Goal: Navigation & Orientation: Find specific page/section

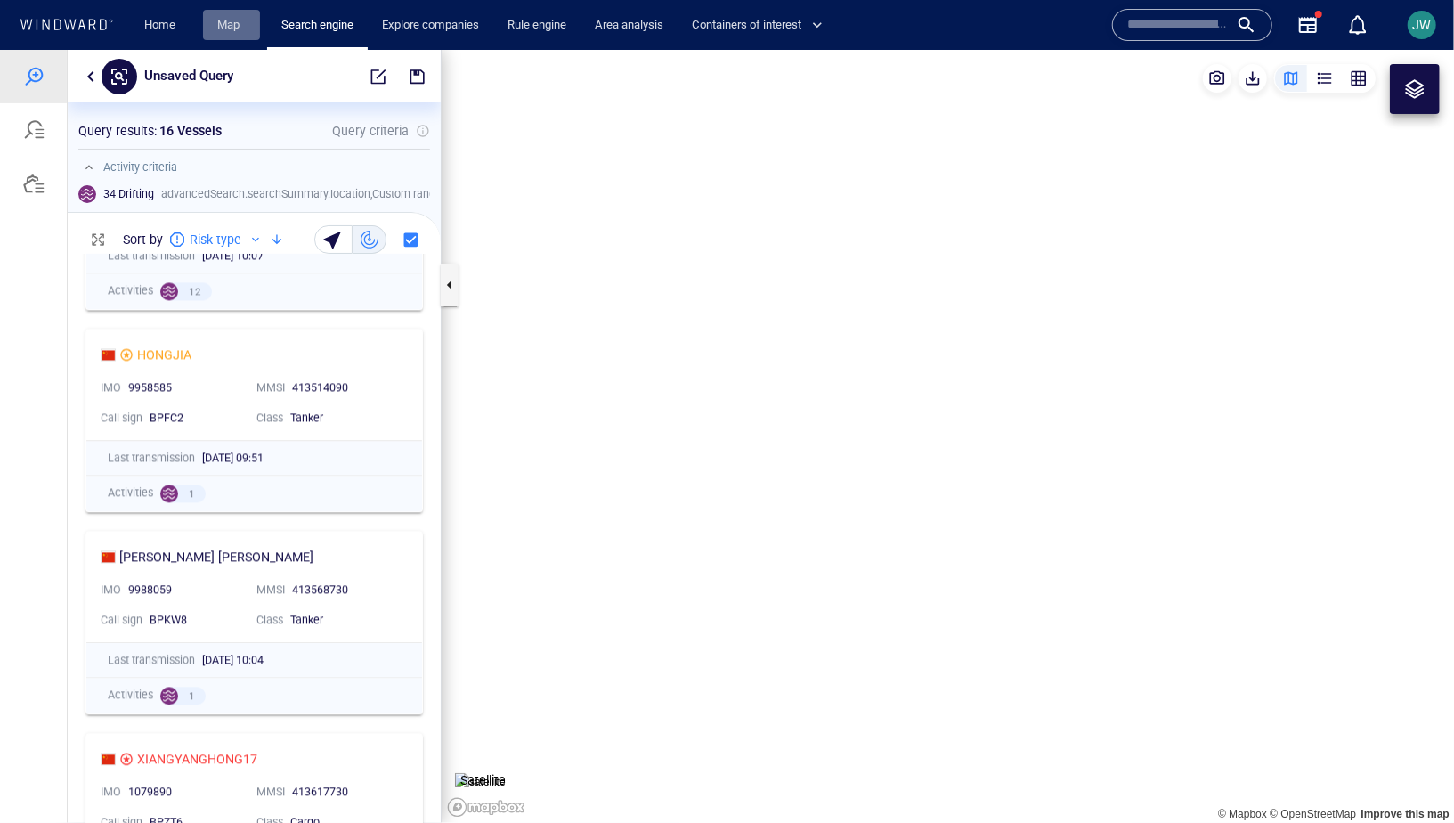
click at [210, 33] on link "Map" at bounding box center [231, 25] width 43 height 31
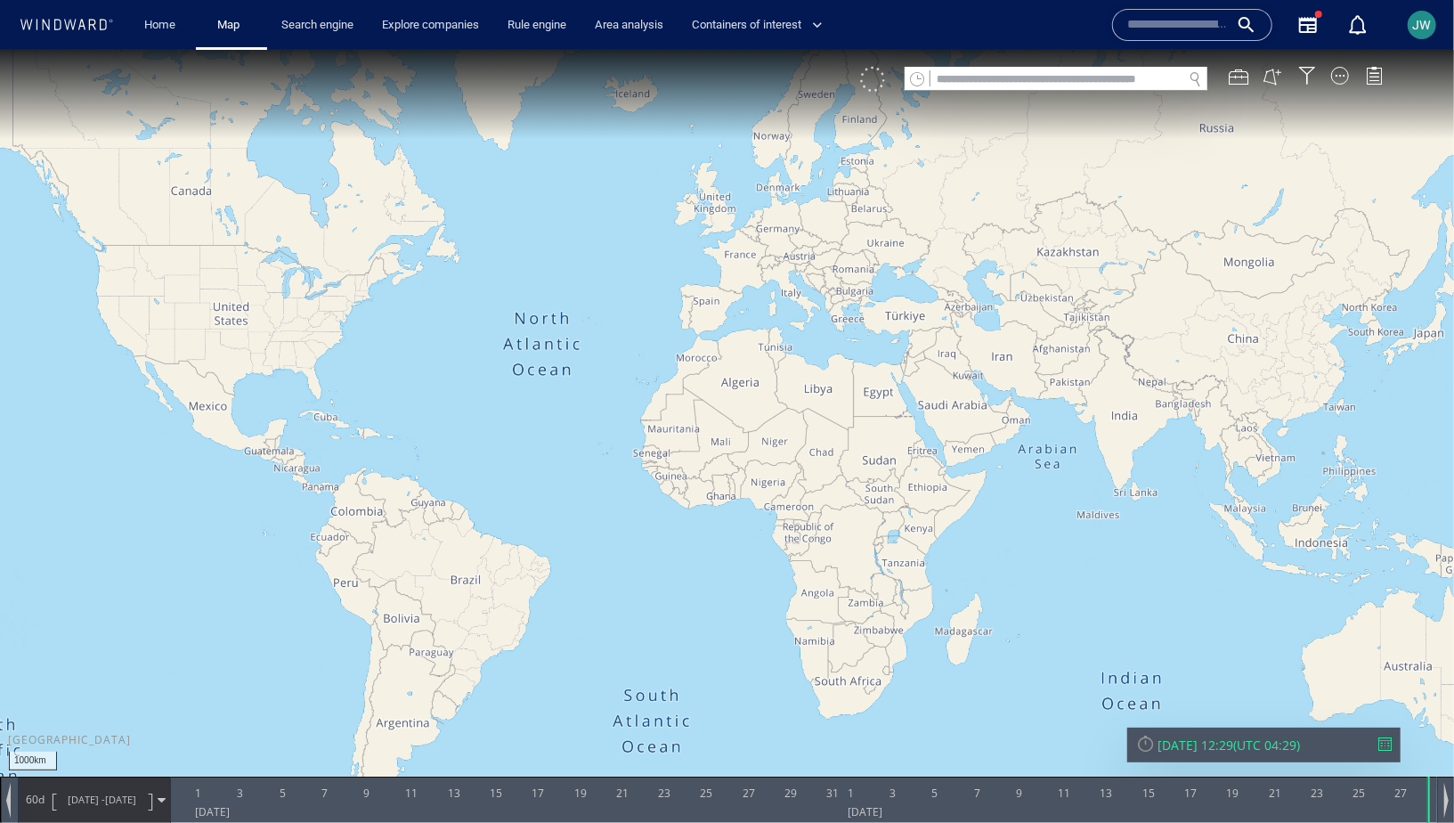
click at [880, 85] on div at bounding box center [872, 78] width 25 height 25
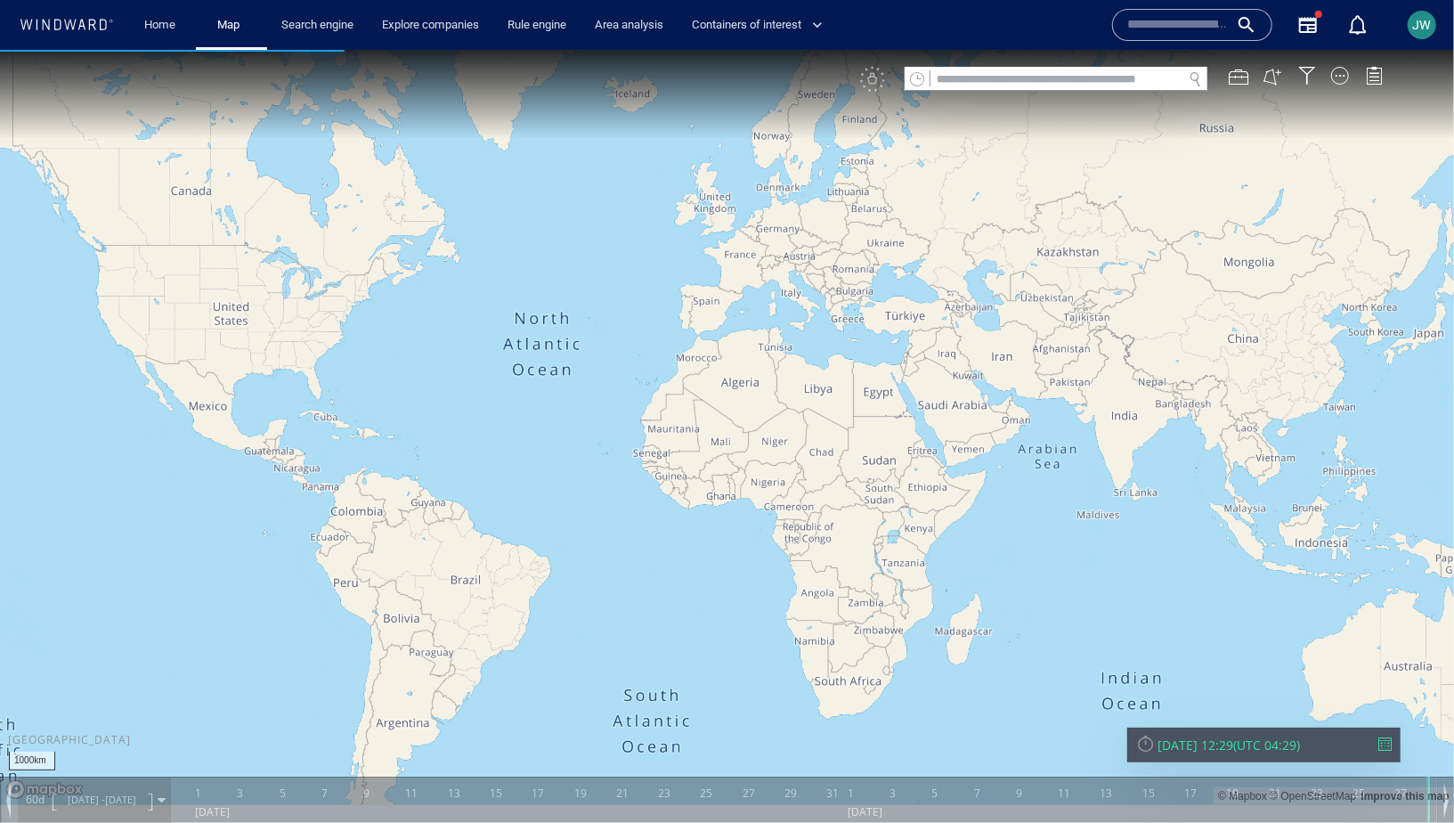
drag, startPoint x: 1175, startPoint y: 509, endPoint x: 342, endPoint y: 441, distance: 836.1
click at [340, 441] on canvas "Map" at bounding box center [727, 426] width 1454 height 755
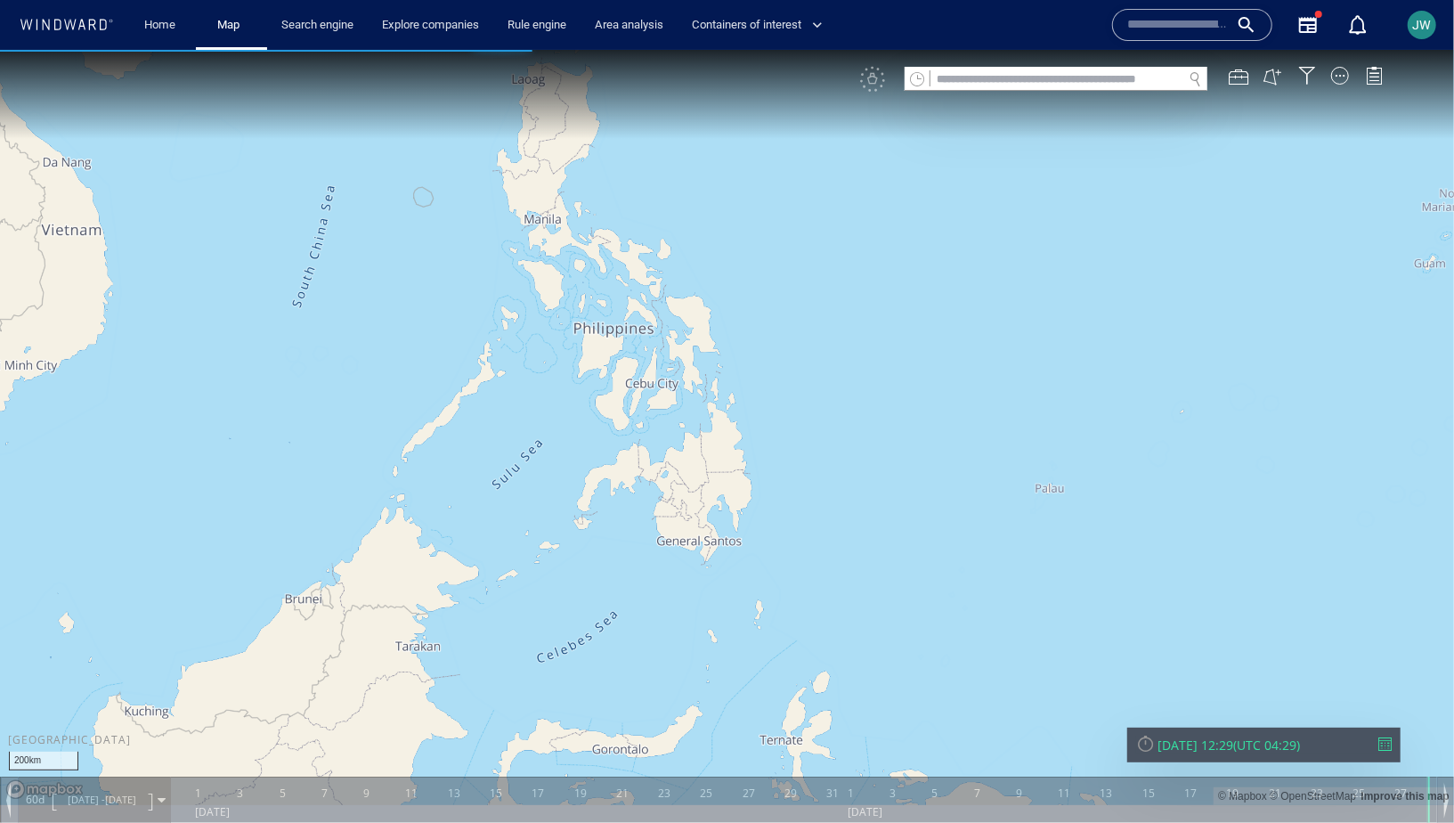
drag, startPoint x: 433, startPoint y: 355, endPoint x: 556, endPoint y: 547, distance: 227.4
click at [556, 547] on canvas "Map" at bounding box center [727, 426] width 1454 height 755
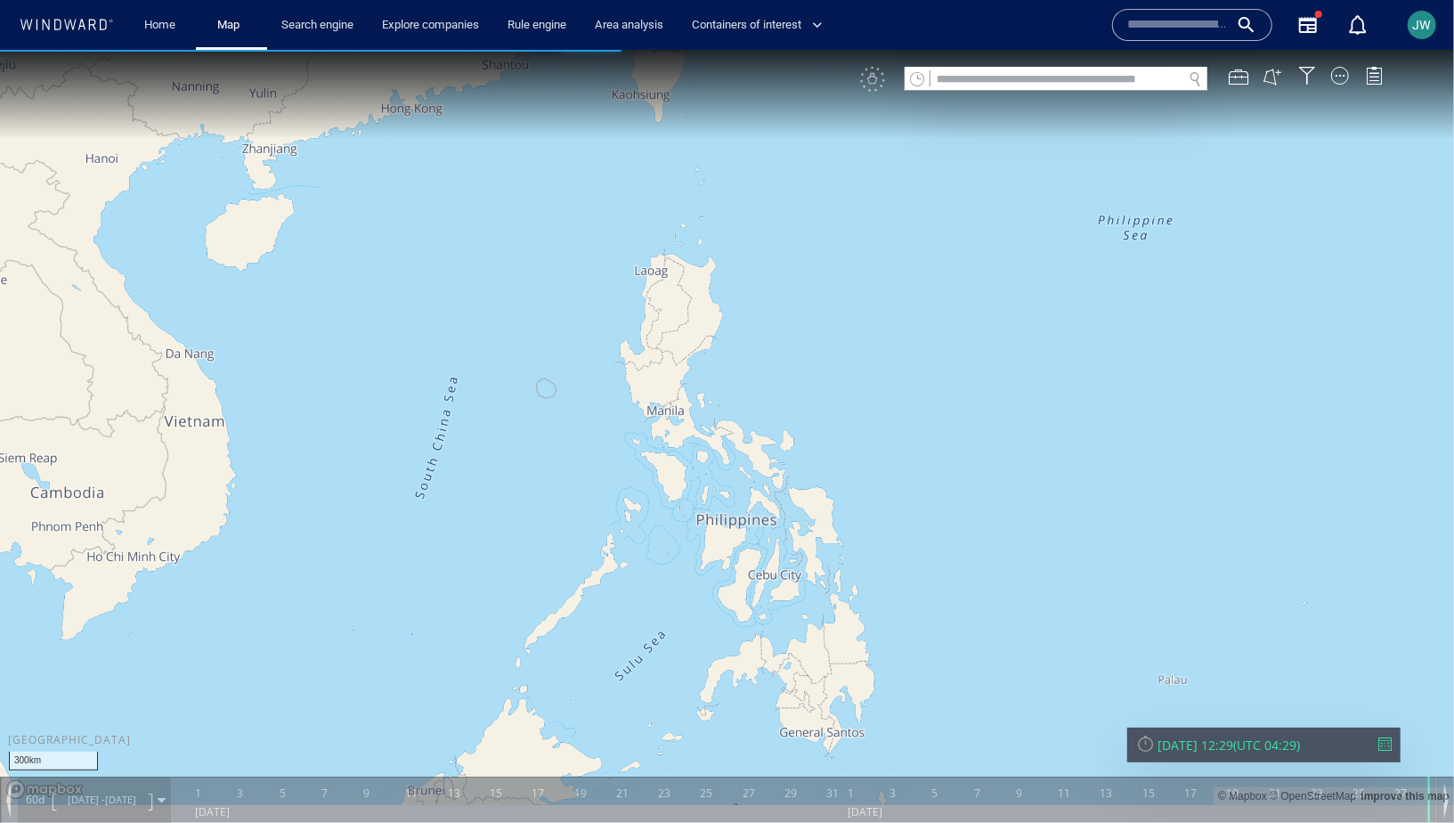
click at [532, 529] on canvas "Map" at bounding box center [727, 426] width 1454 height 755
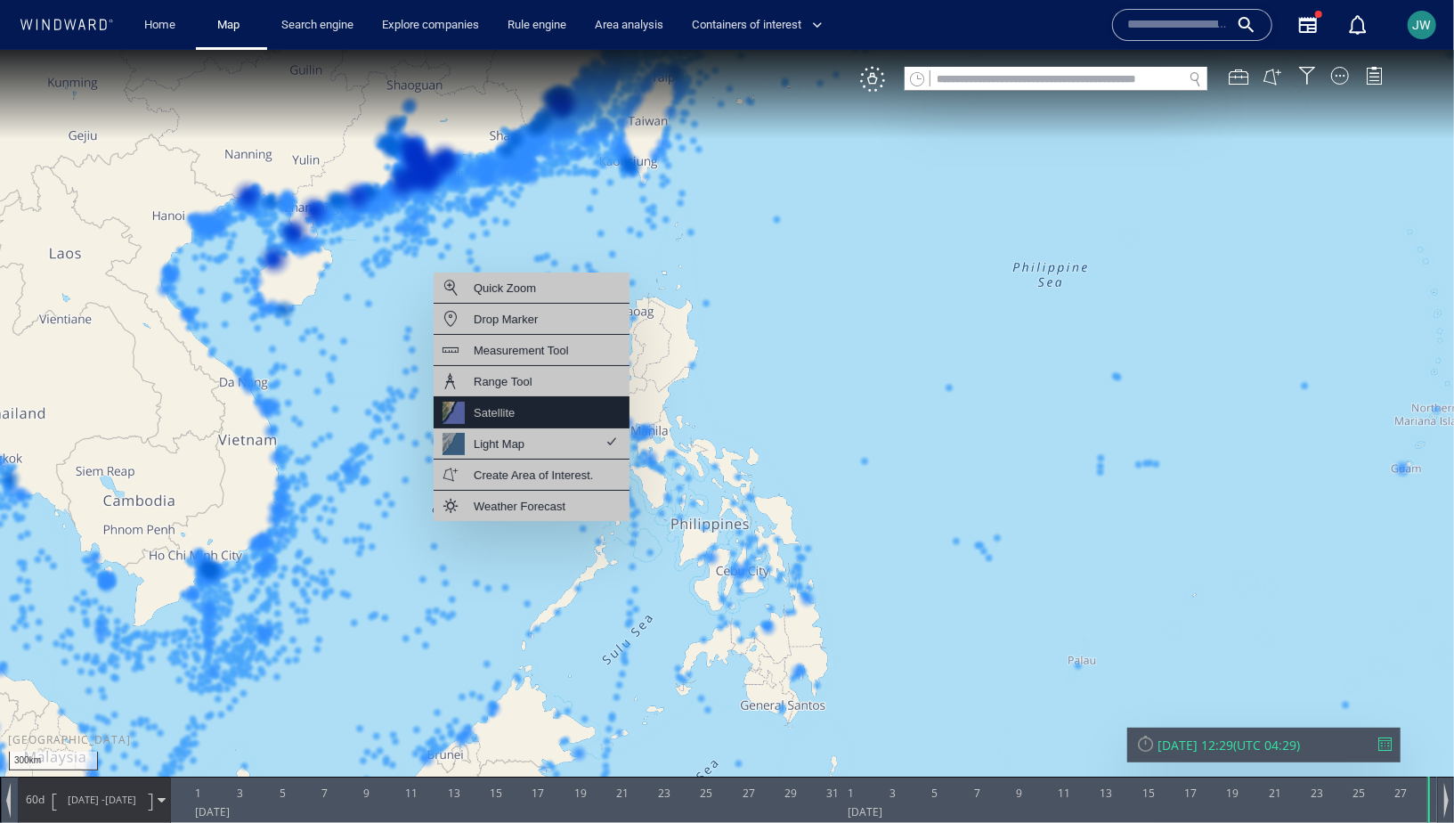
click at [556, 410] on div "Satellite" at bounding box center [532, 411] width 196 height 31
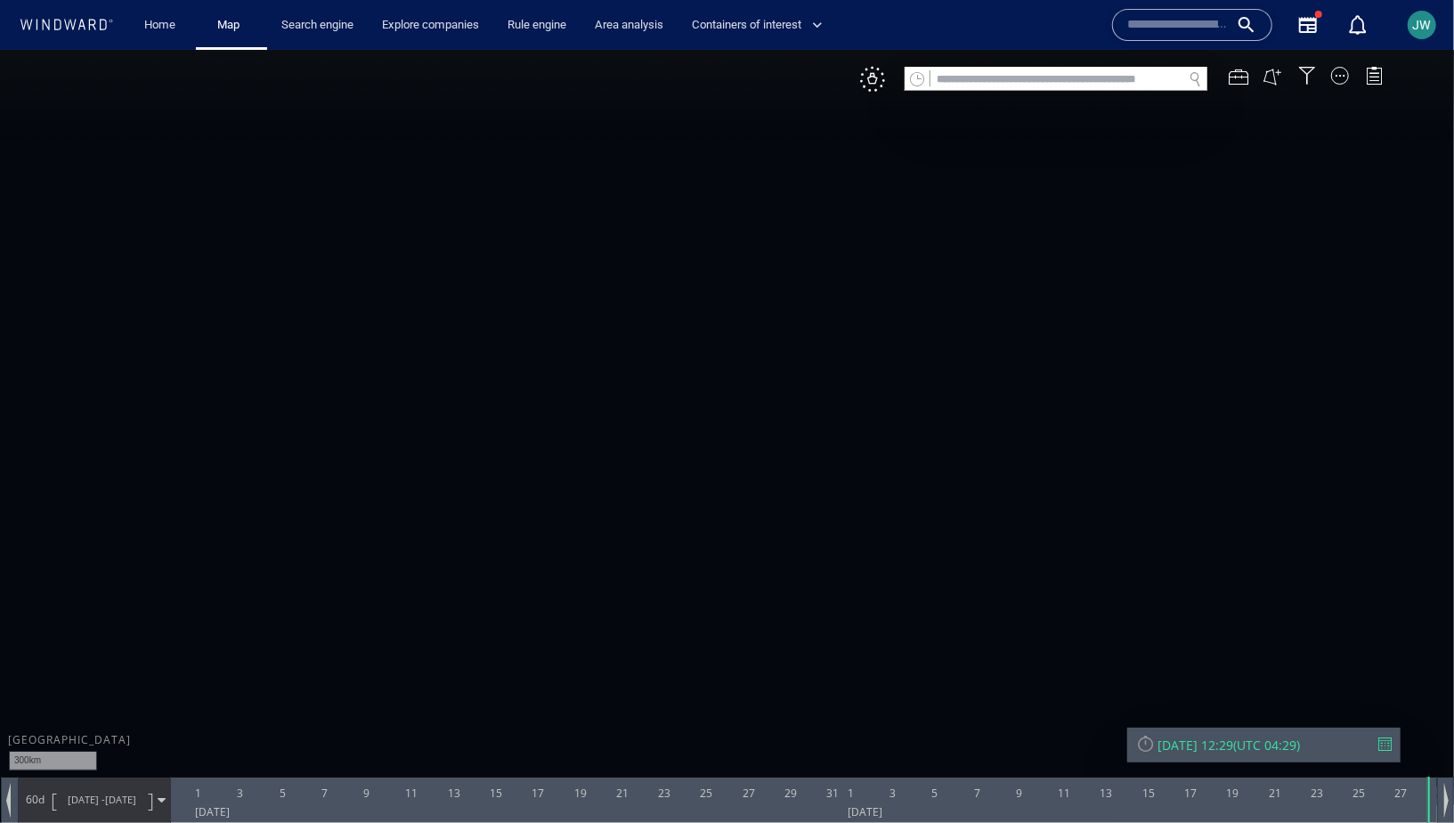
drag, startPoint x: 556, startPoint y: 494, endPoint x: 561, endPoint y: 429, distance: 65.2
click at [561, 429] on canvas "Map" at bounding box center [727, 426] width 1454 height 755
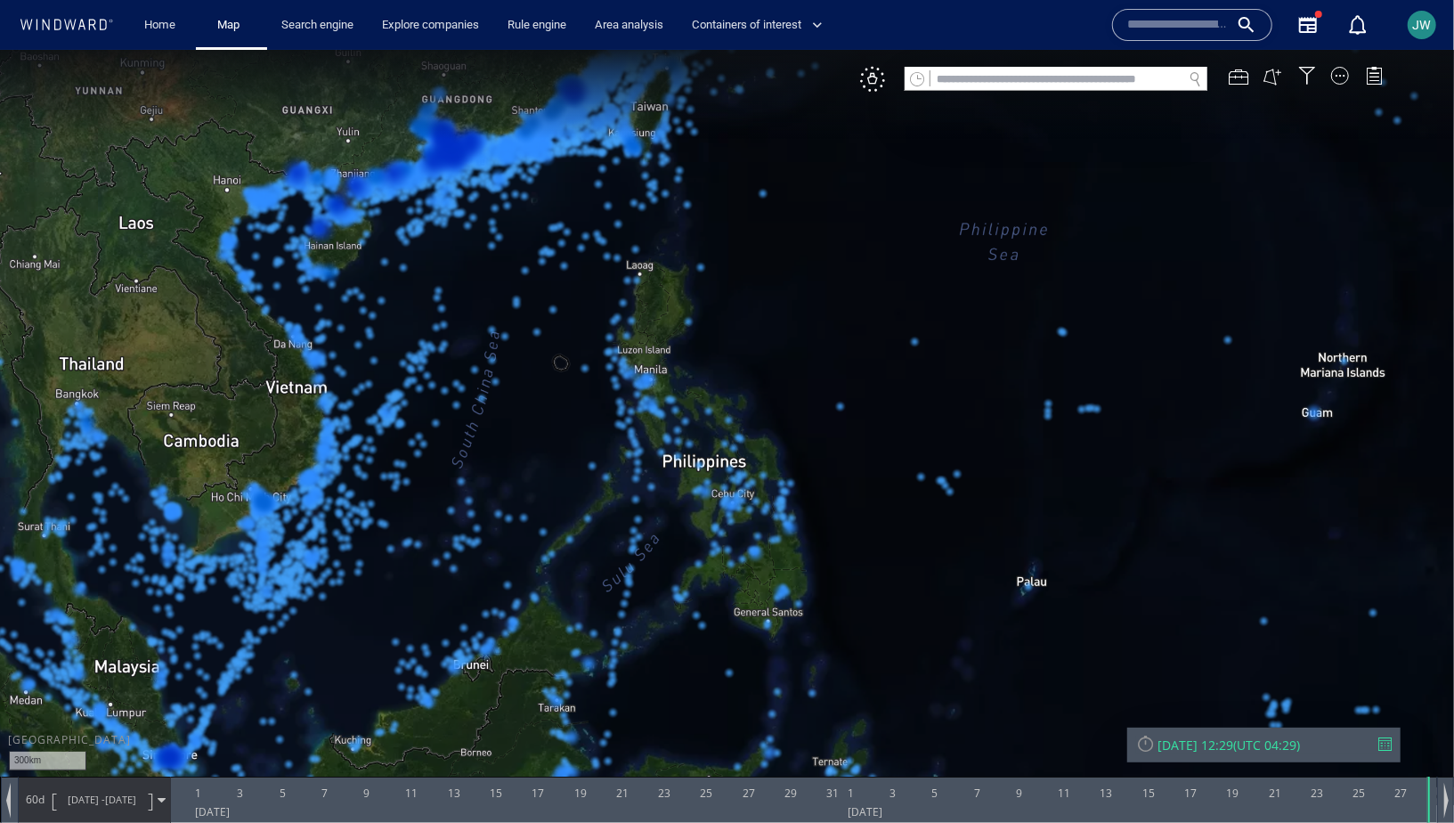
drag, startPoint x: 561, startPoint y: 429, endPoint x: 568, endPoint y: 435, distance: 9.5
click at [568, 435] on canvas "Map" at bounding box center [727, 426] width 1454 height 755
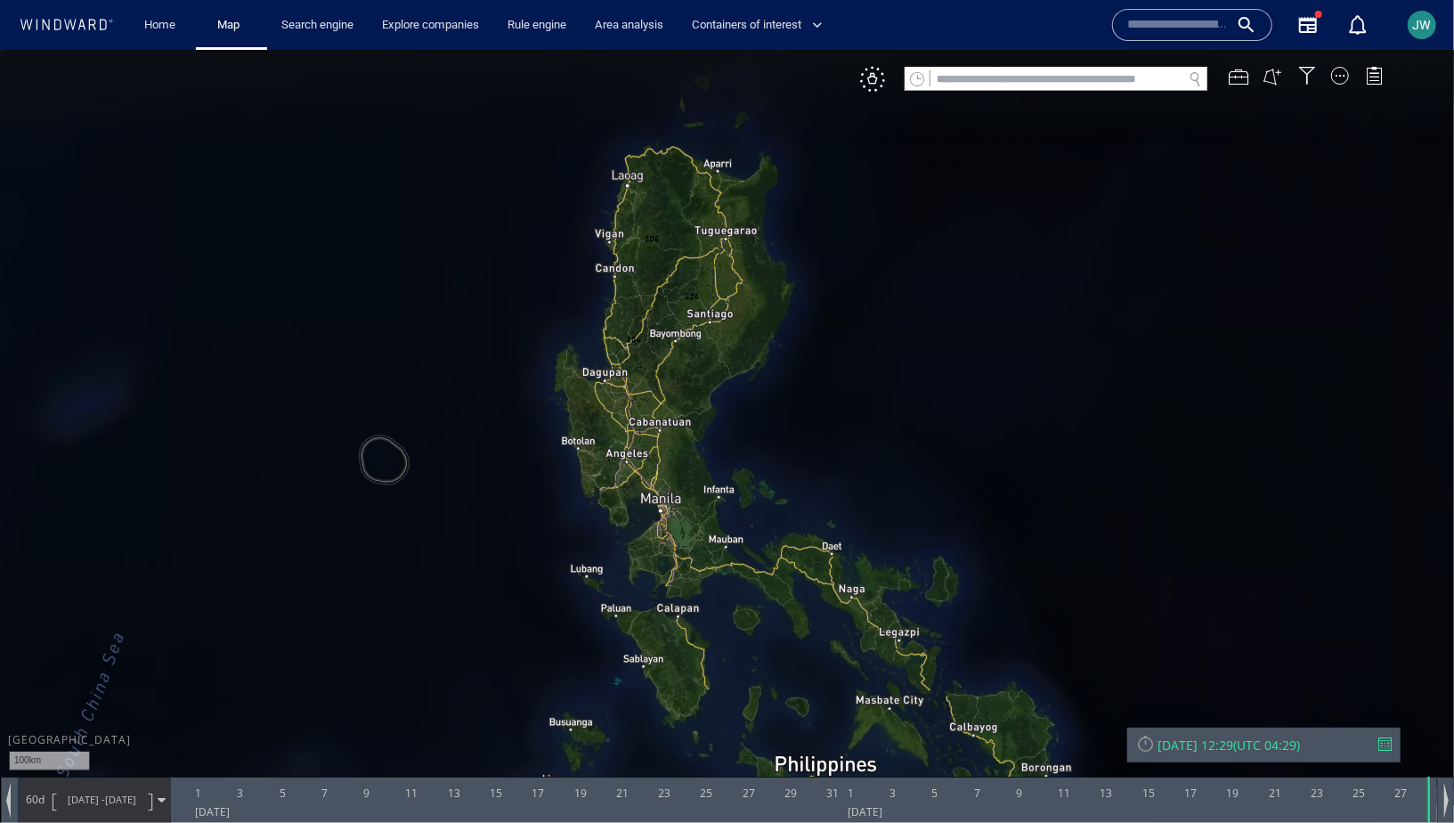
drag, startPoint x: 624, startPoint y: 276, endPoint x: 623, endPoint y: 484, distance: 208.3
click at [623, 485] on canvas "Map" at bounding box center [727, 426] width 1454 height 755
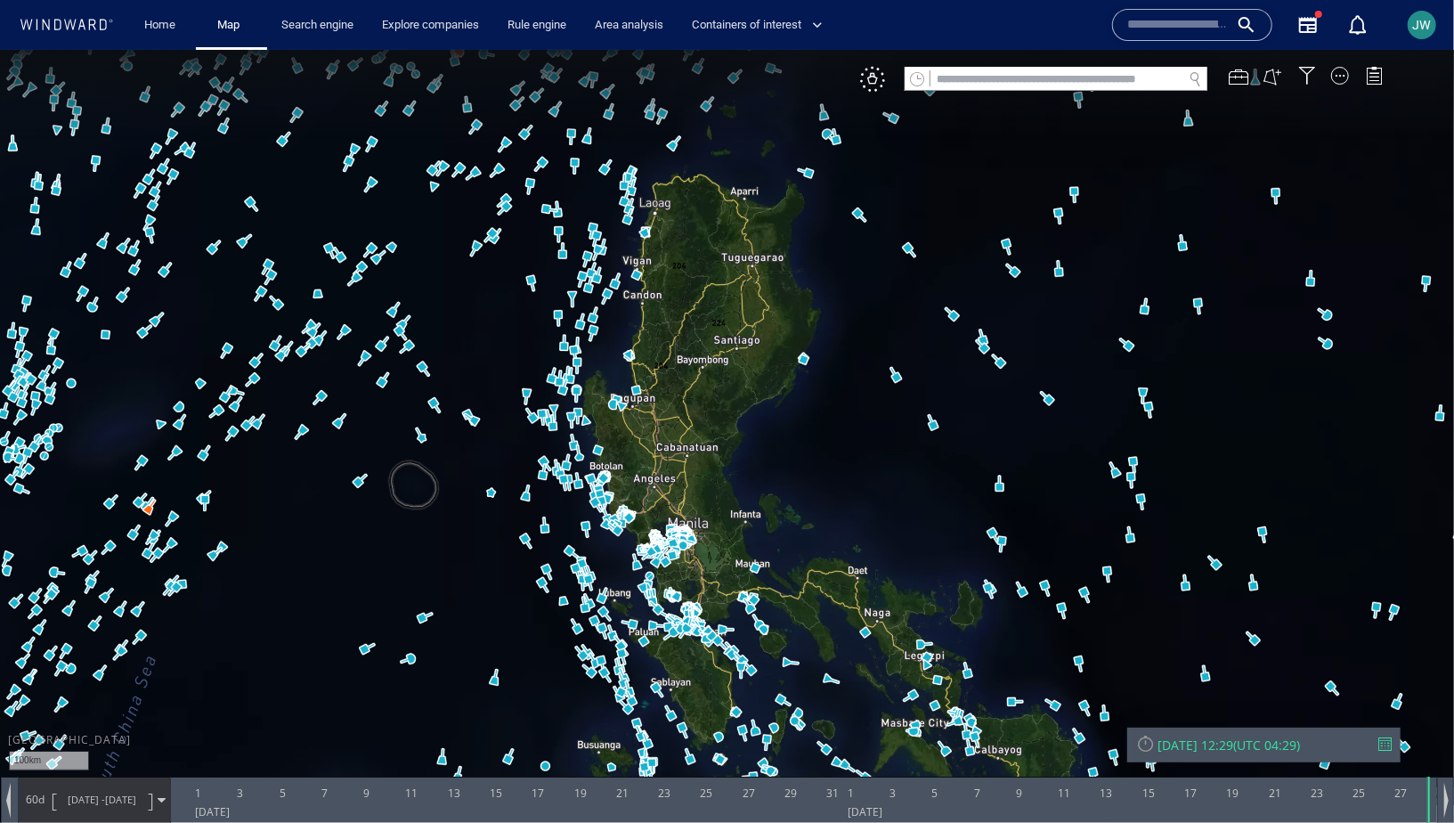
drag, startPoint x: 750, startPoint y: 398, endPoint x: 779, endPoint y: 418, distance: 35.3
click at [779, 418] on canvas "Map" at bounding box center [727, 426] width 1454 height 755
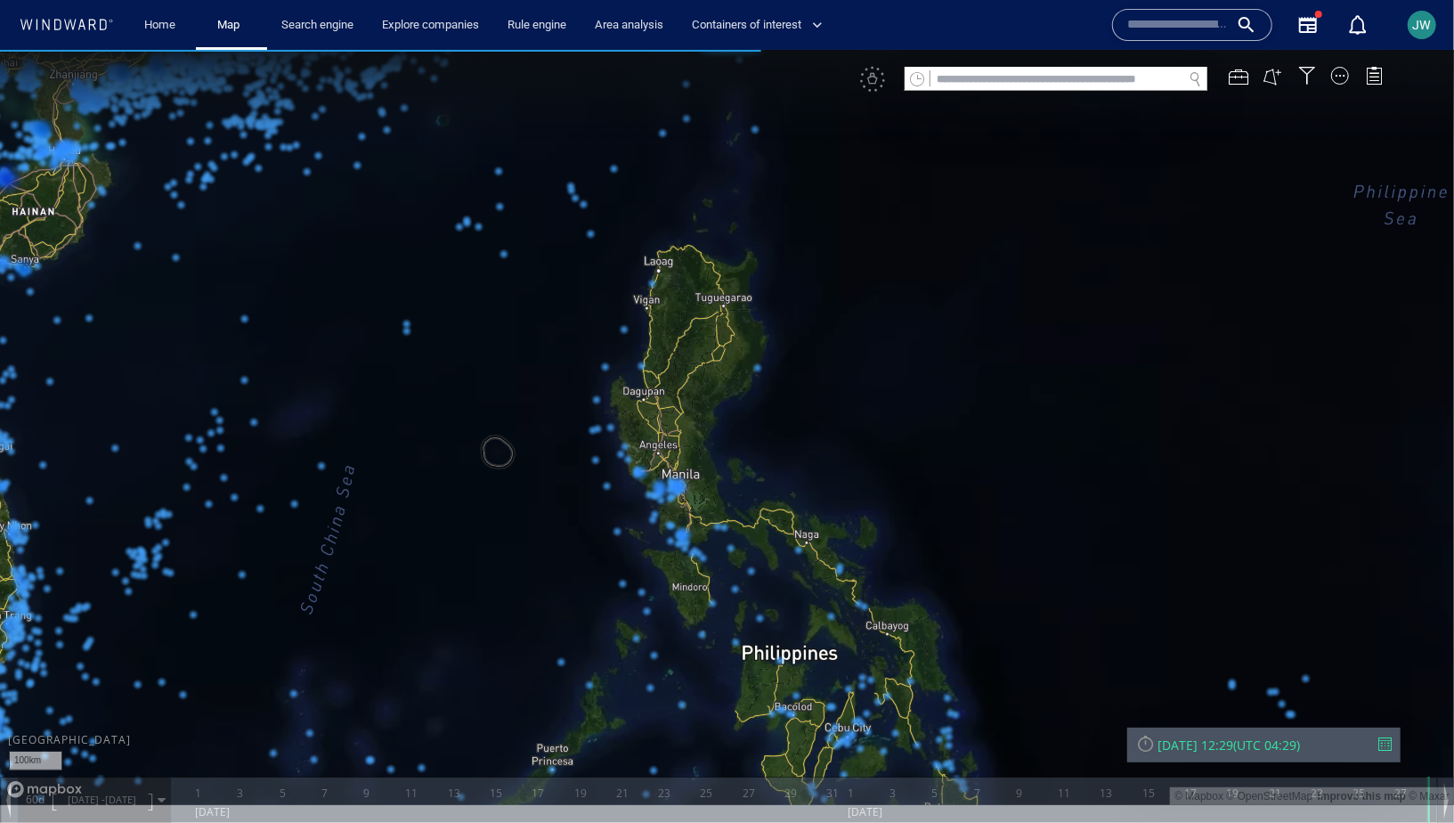
drag, startPoint x: 789, startPoint y: 421, endPoint x: 718, endPoint y: 405, distance: 73.0
click at [718, 405] on canvas "Map" at bounding box center [727, 426] width 1454 height 755
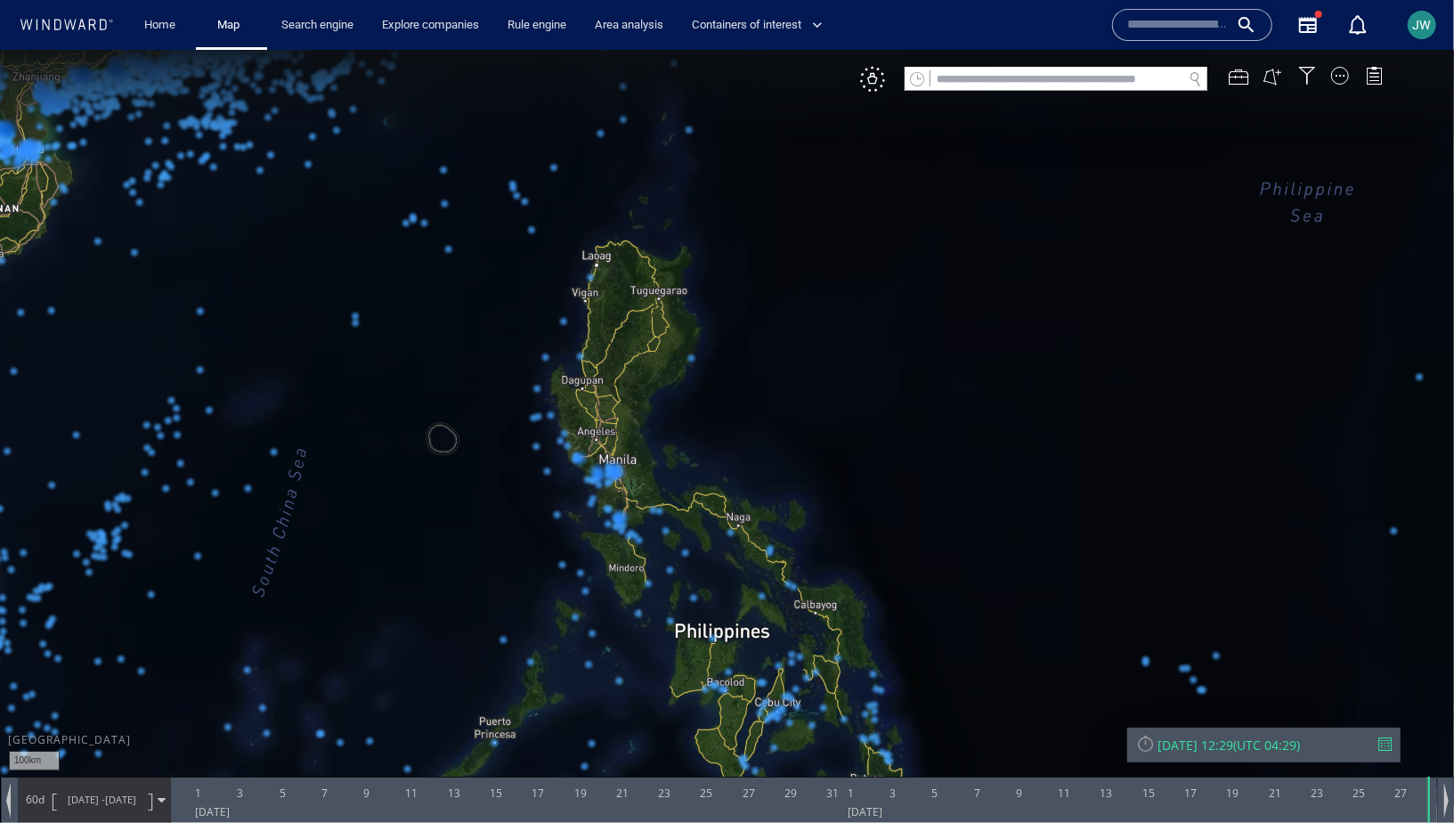
drag, startPoint x: 719, startPoint y: 405, endPoint x: 510, endPoint y: 359, distance: 214.3
click at [510, 359] on canvas "Map" at bounding box center [727, 426] width 1454 height 755
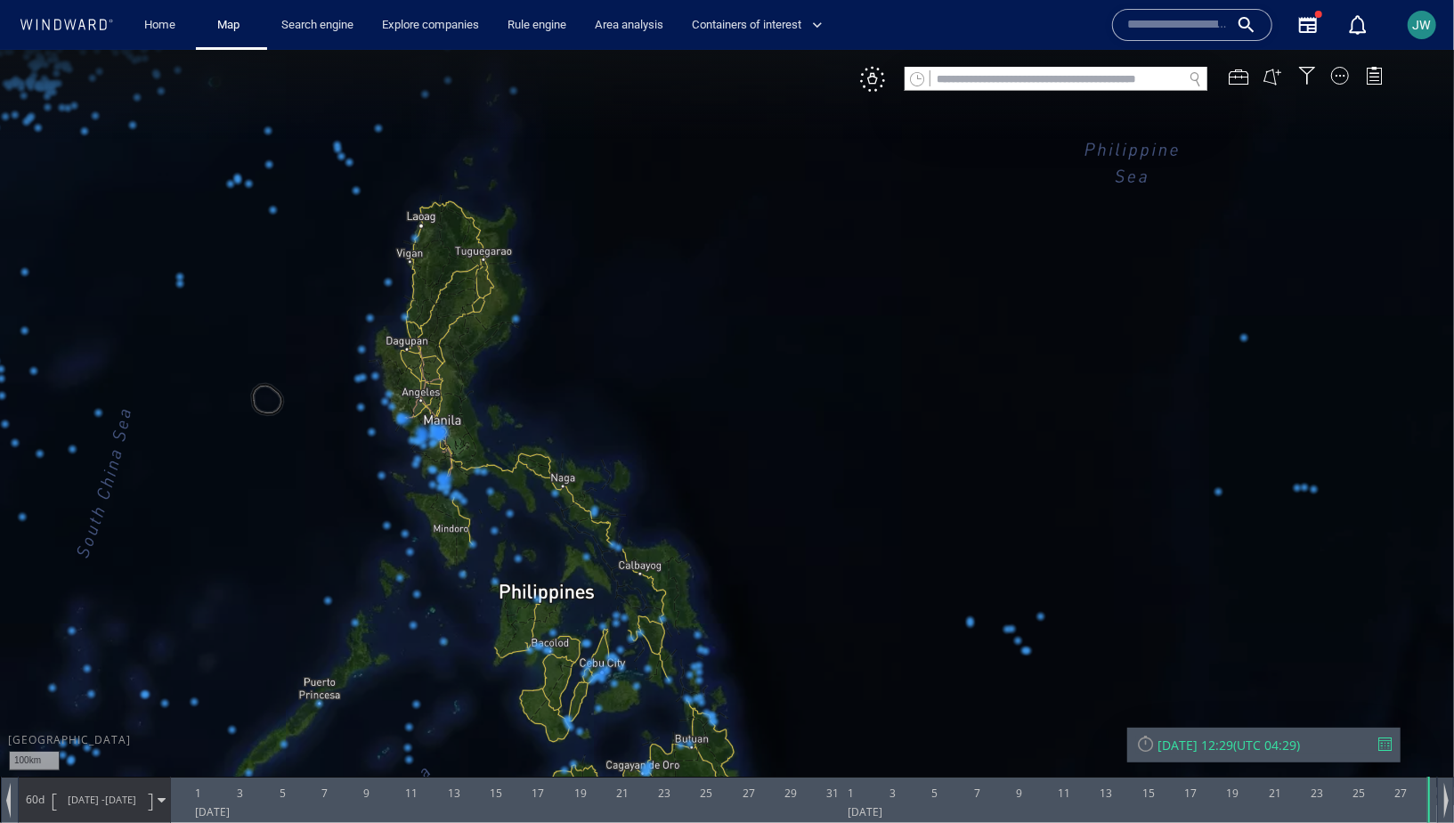
drag, startPoint x: 510, startPoint y: 359, endPoint x: 447, endPoint y: 325, distance: 71.7
click at [447, 325] on canvas "Map" at bounding box center [727, 426] width 1454 height 755
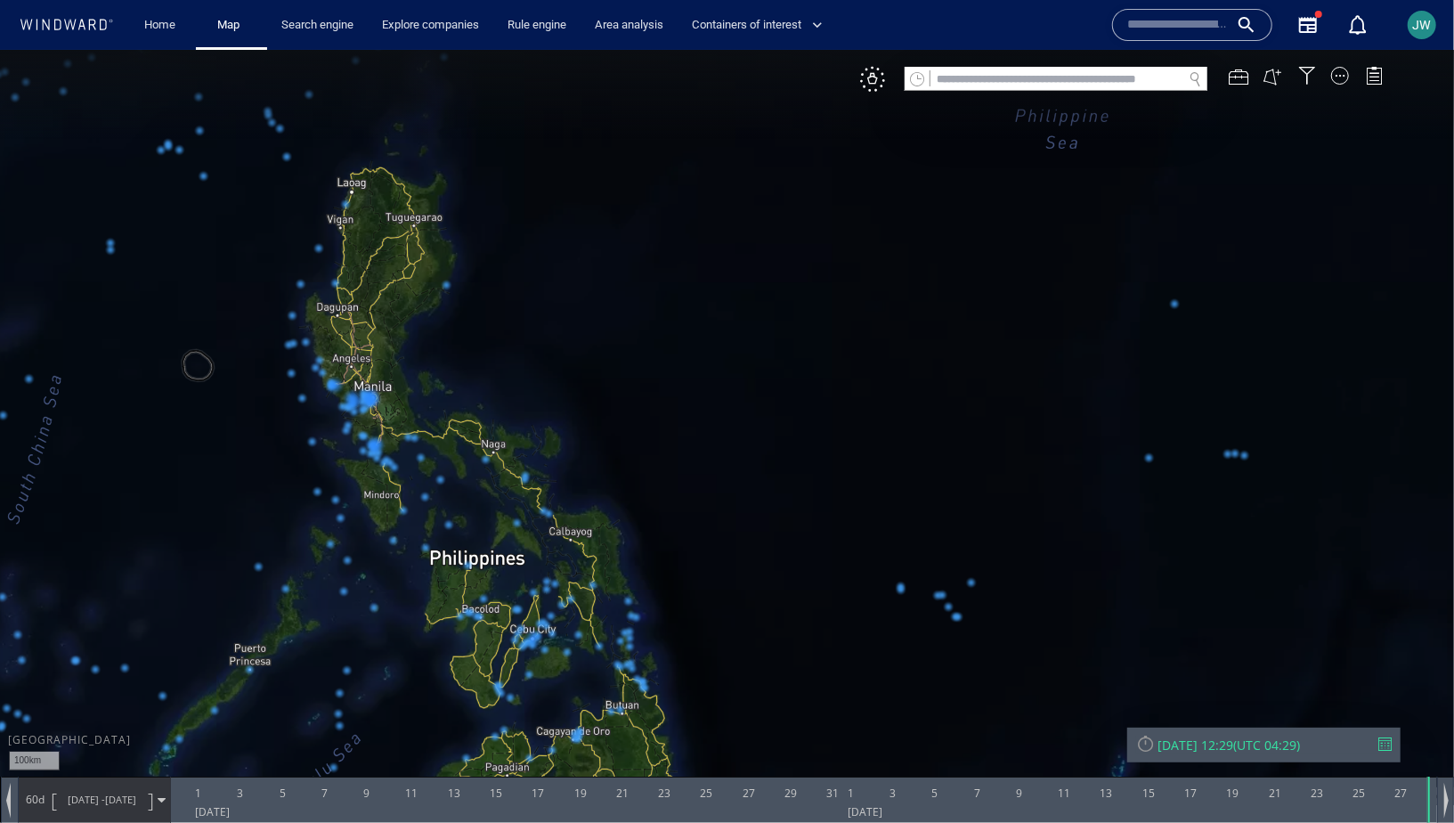
drag, startPoint x: 447, startPoint y: 325, endPoint x: 378, endPoint y: 325, distance: 68.6
click at [378, 325] on canvas "Map" at bounding box center [727, 426] width 1454 height 755
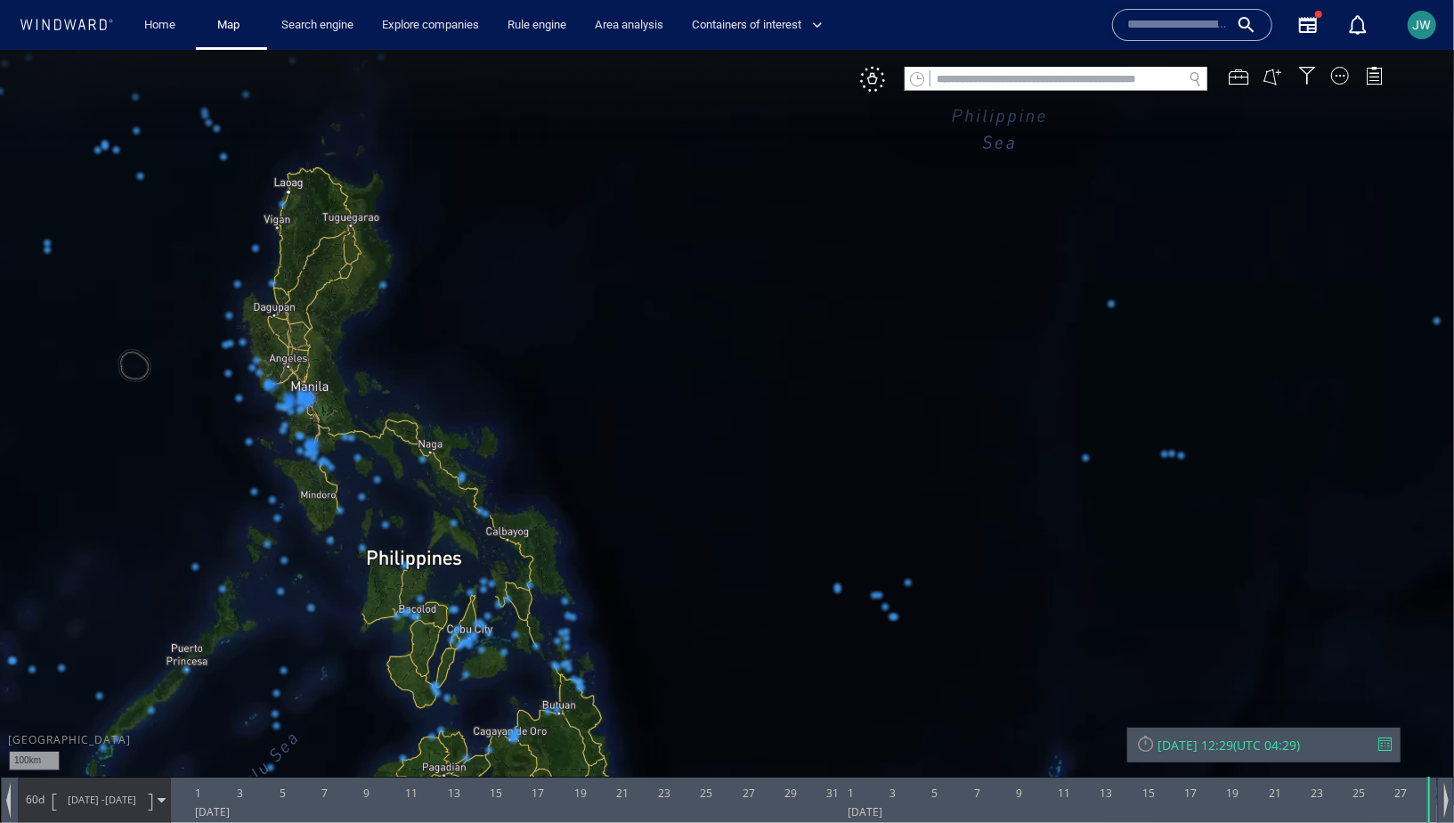
click at [489, 356] on canvas "Map" at bounding box center [727, 426] width 1454 height 755
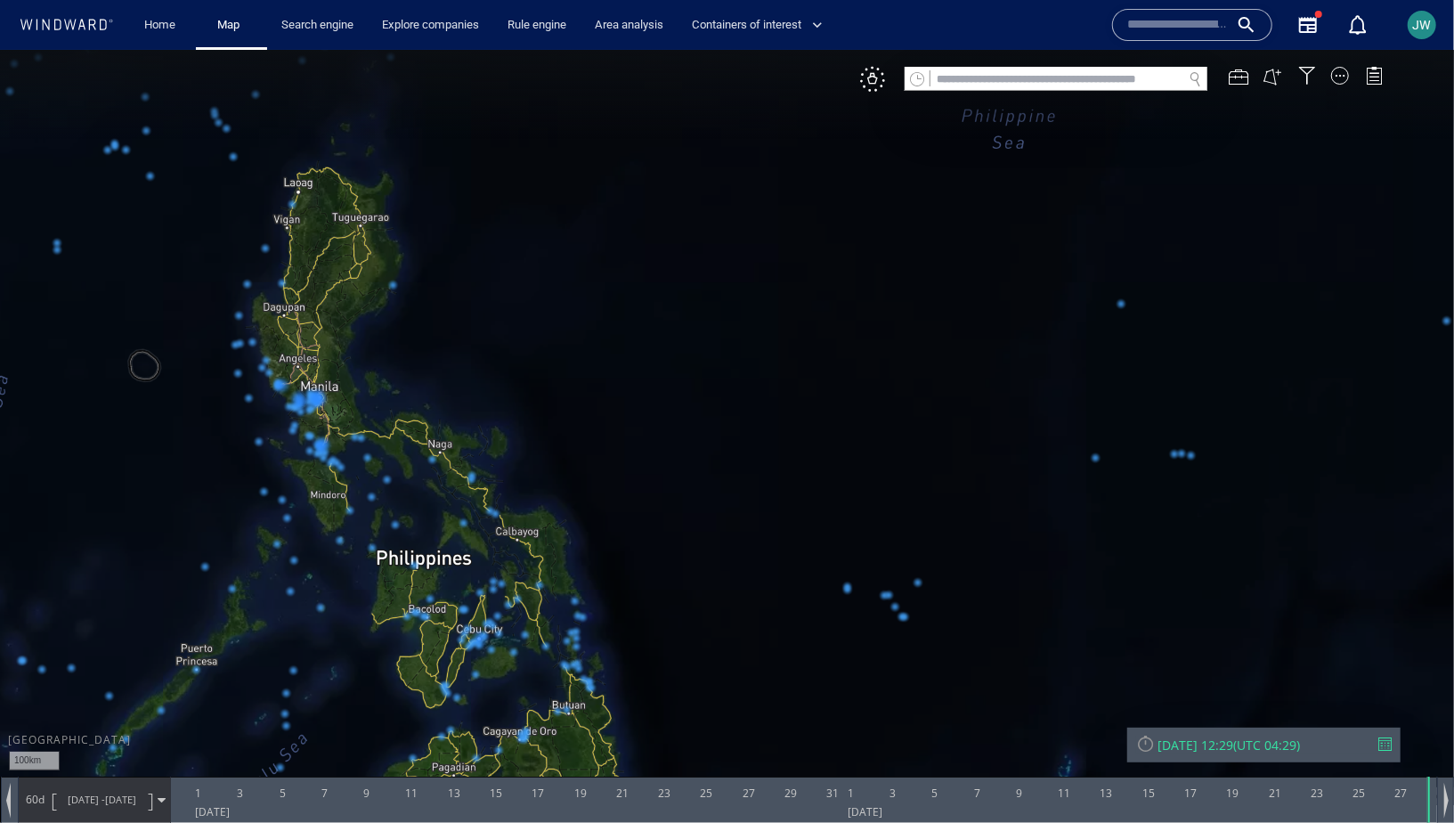
click at [489, 356] on canvas "Map" at bounding box center [727, 426] width 1454 height 755
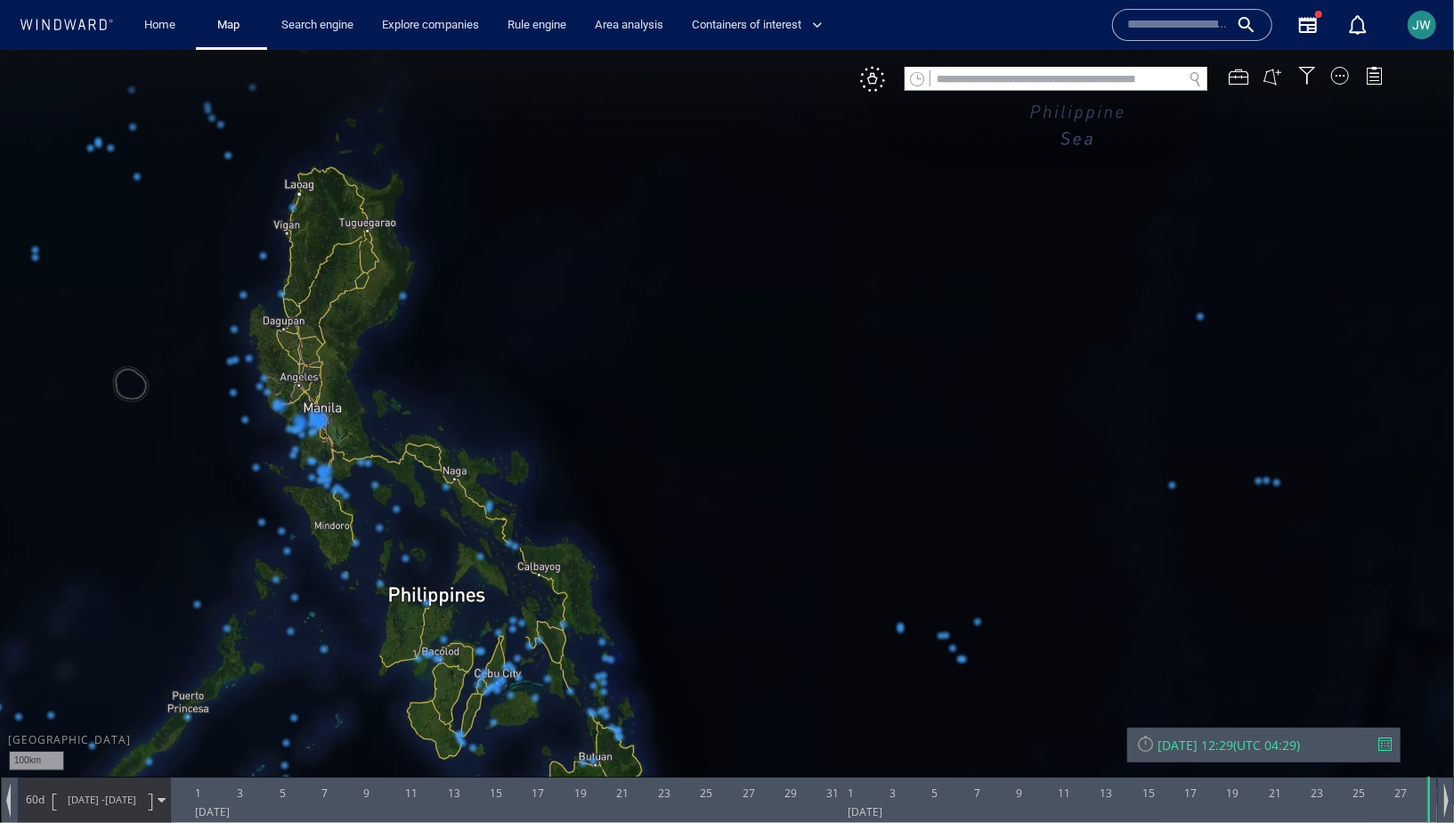
click at [609, 394] on canvas "Map" at bounding box center [727, 426] width 1454 height 755
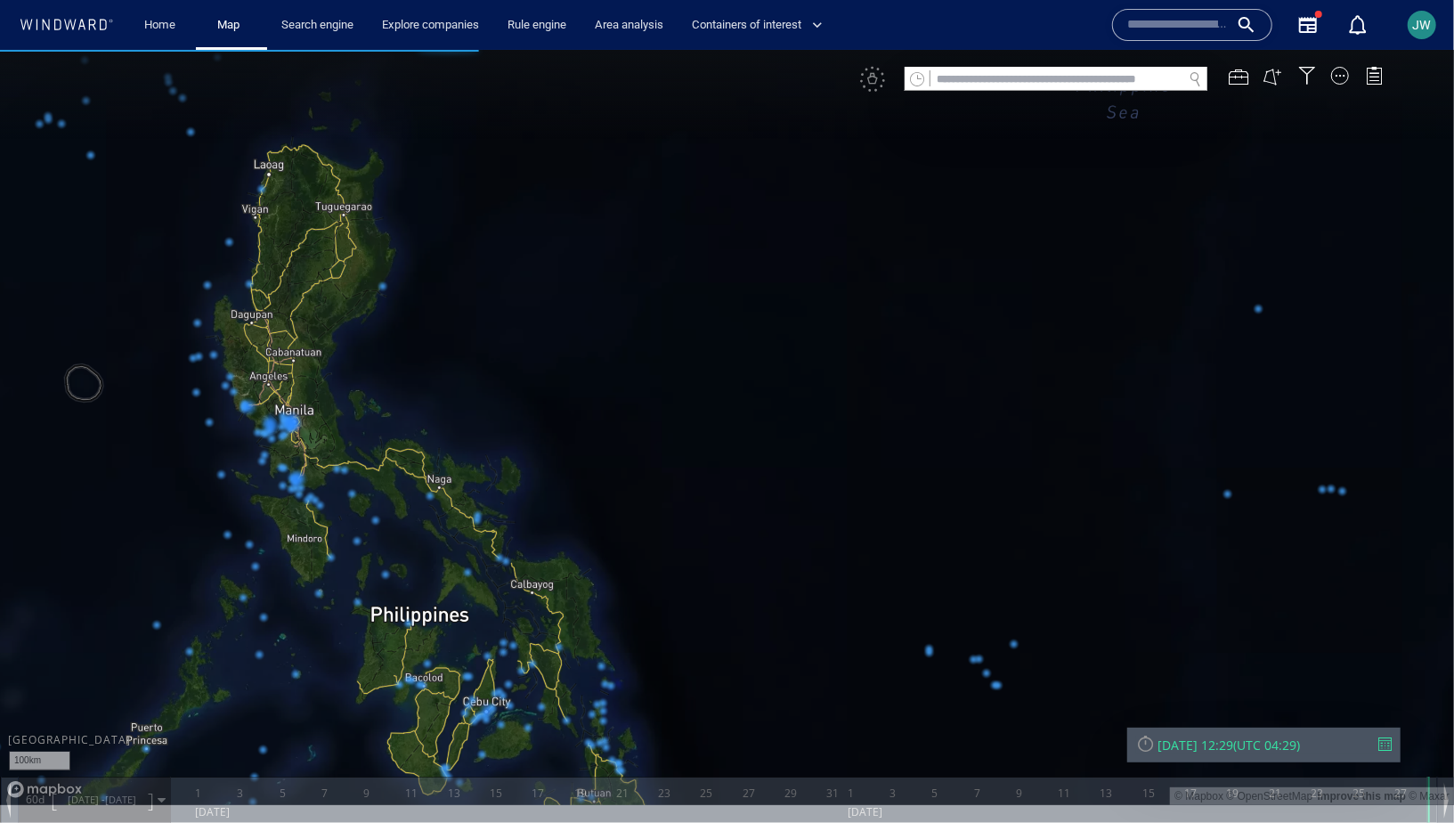
drag, startPoint x: 576, startPoint y: 392, endPoint x: 605, endPoint y: 392, distance: 28.5
click at [605, 392] on canvas "Map" at bounding box center [727, 426] width 1454 height 755
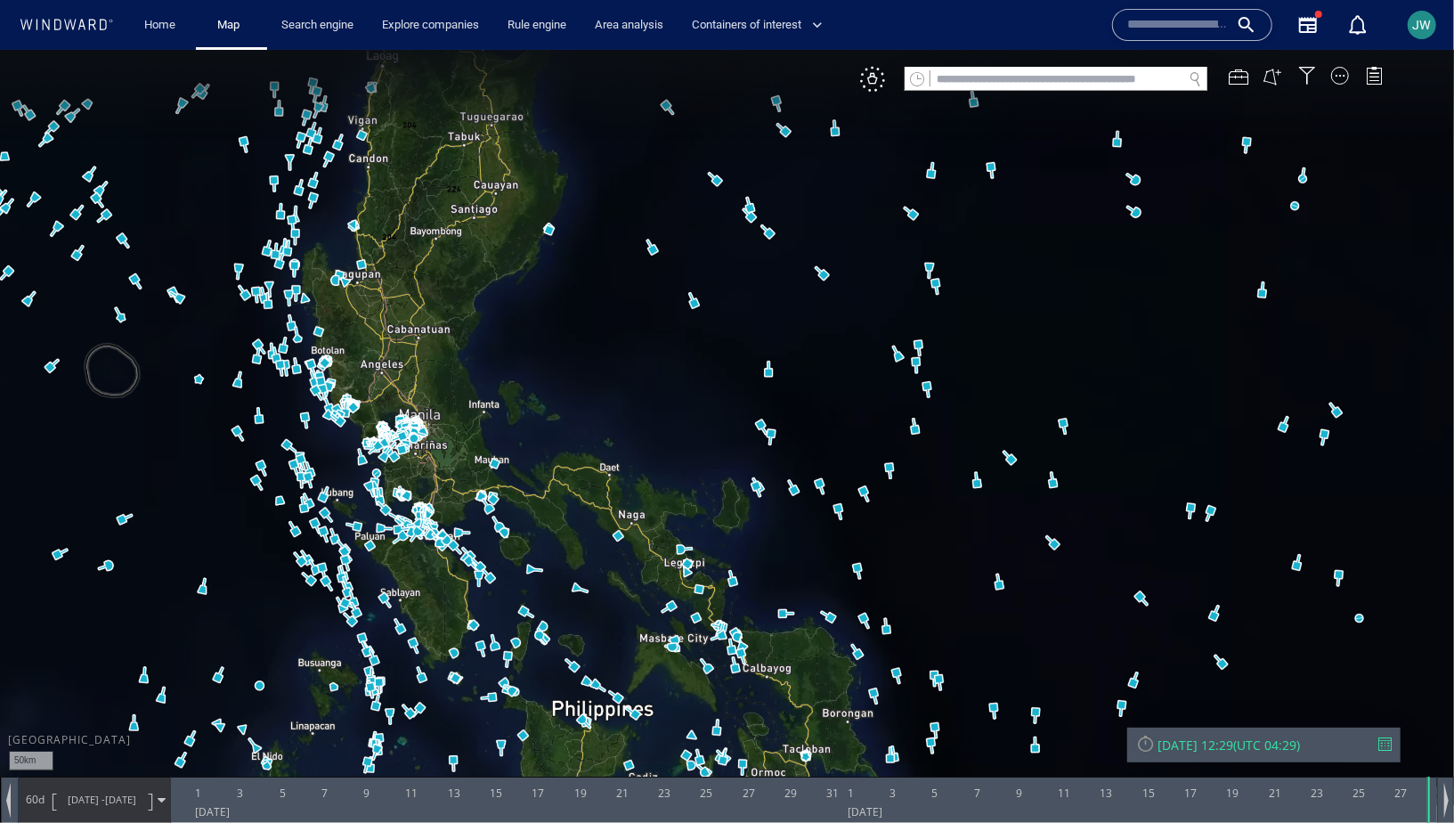
drag, startPoint x: 140, startPoint y: 390, endPoint x: 153, endPoint y: 410, distance: 24.4
click at [153, 410] on canvas "Map" at bounding box center [727, 426] width 1454 height 755
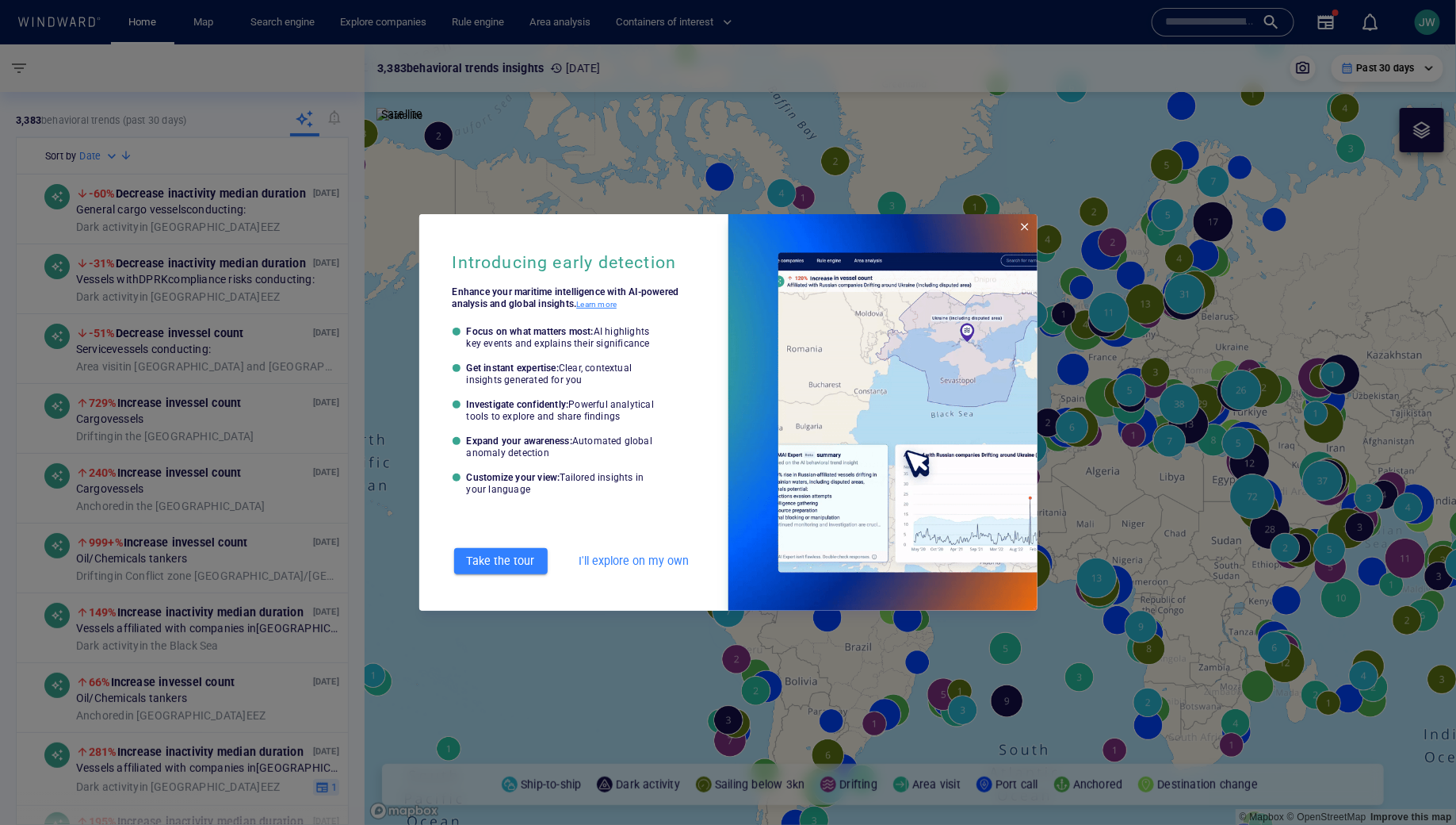
click at [1025, 225] on span "Close" at bounding box center [1025, 227] width 12 height 12
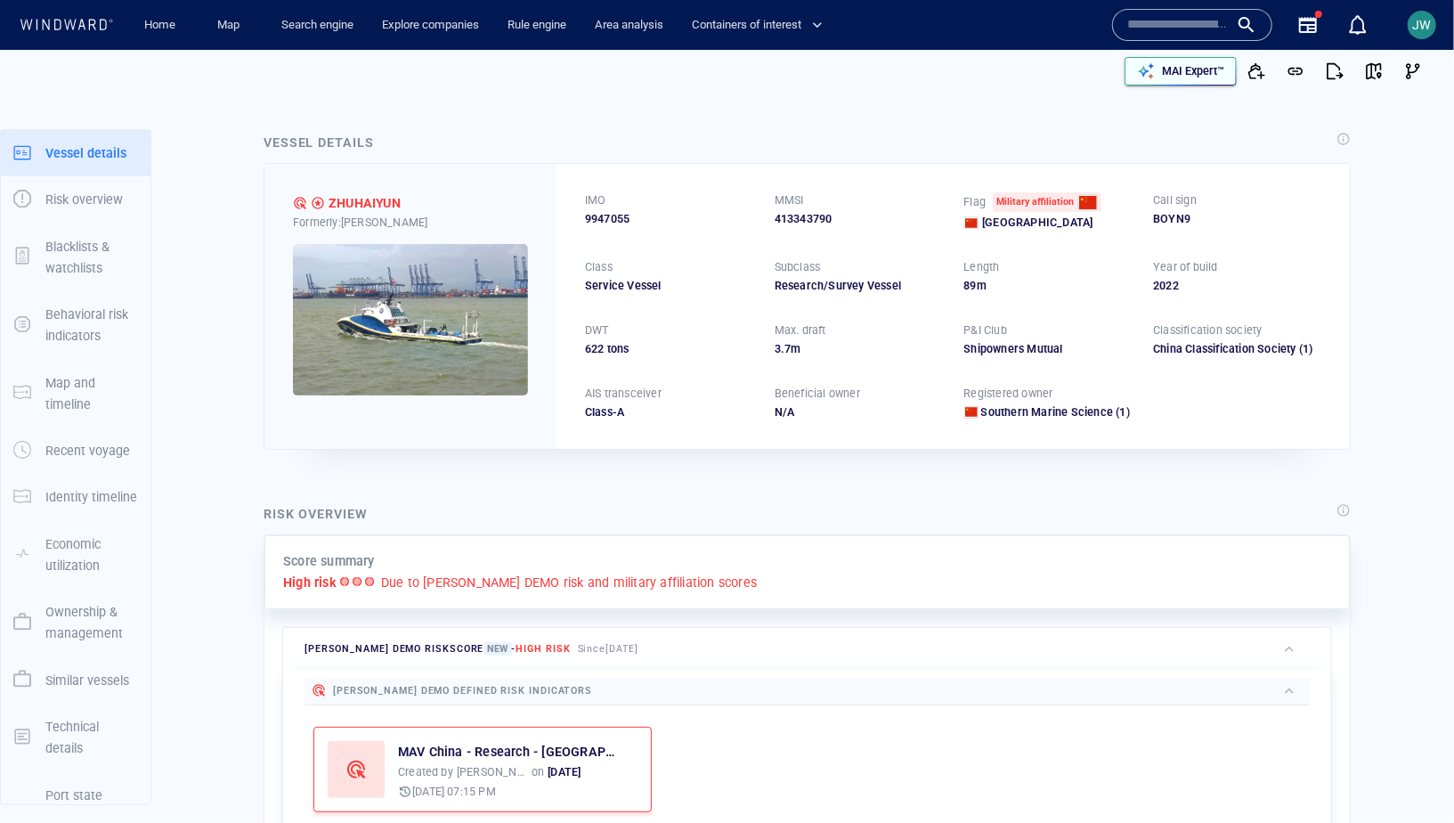
click at [1168, 72] on p "MAI Expert™" at bounding box center [1193, 71] width 62 height 16
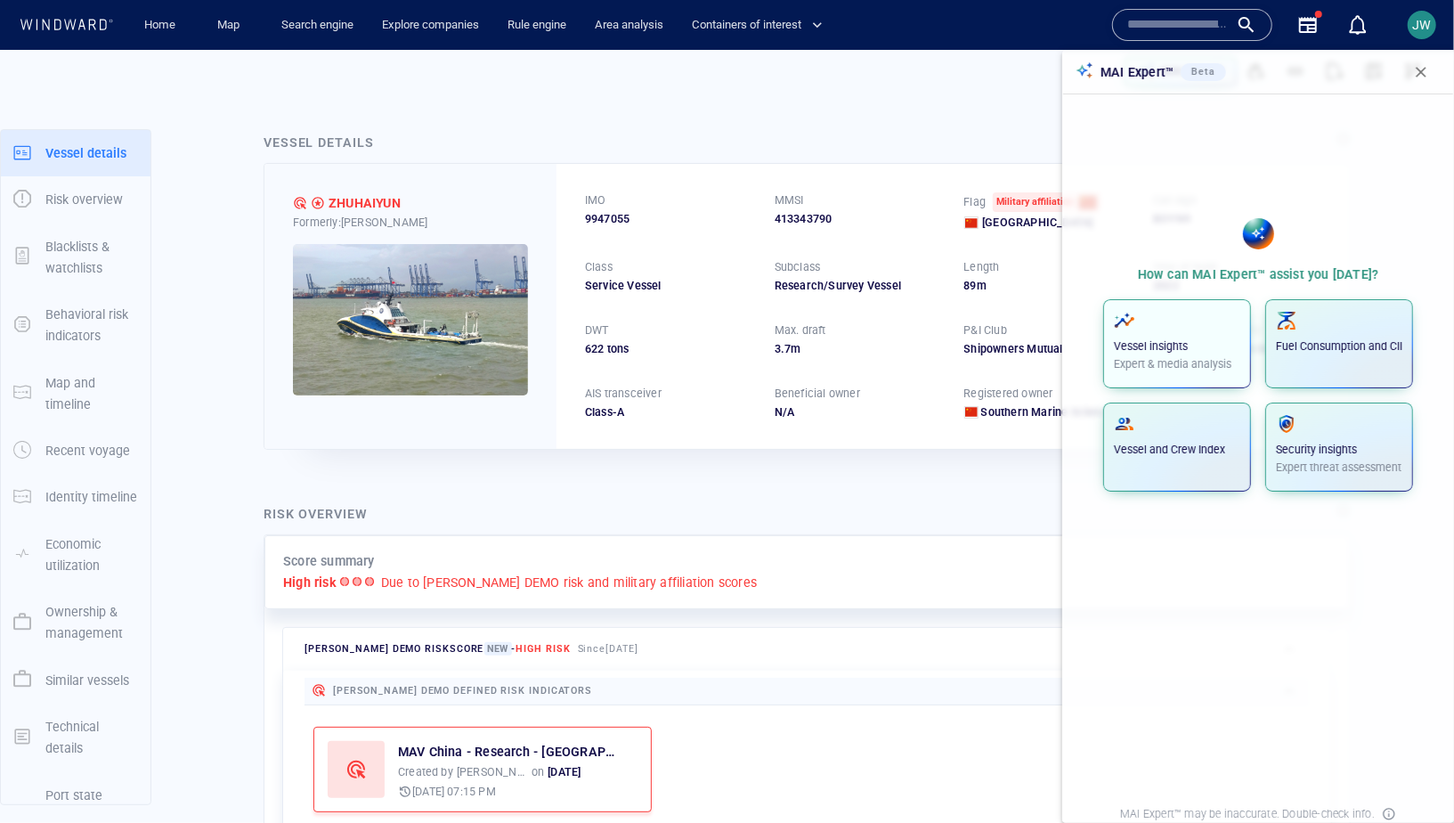
click at [1223, 316] on span "button" at bounding box center [1177, 320] width 126 height 21
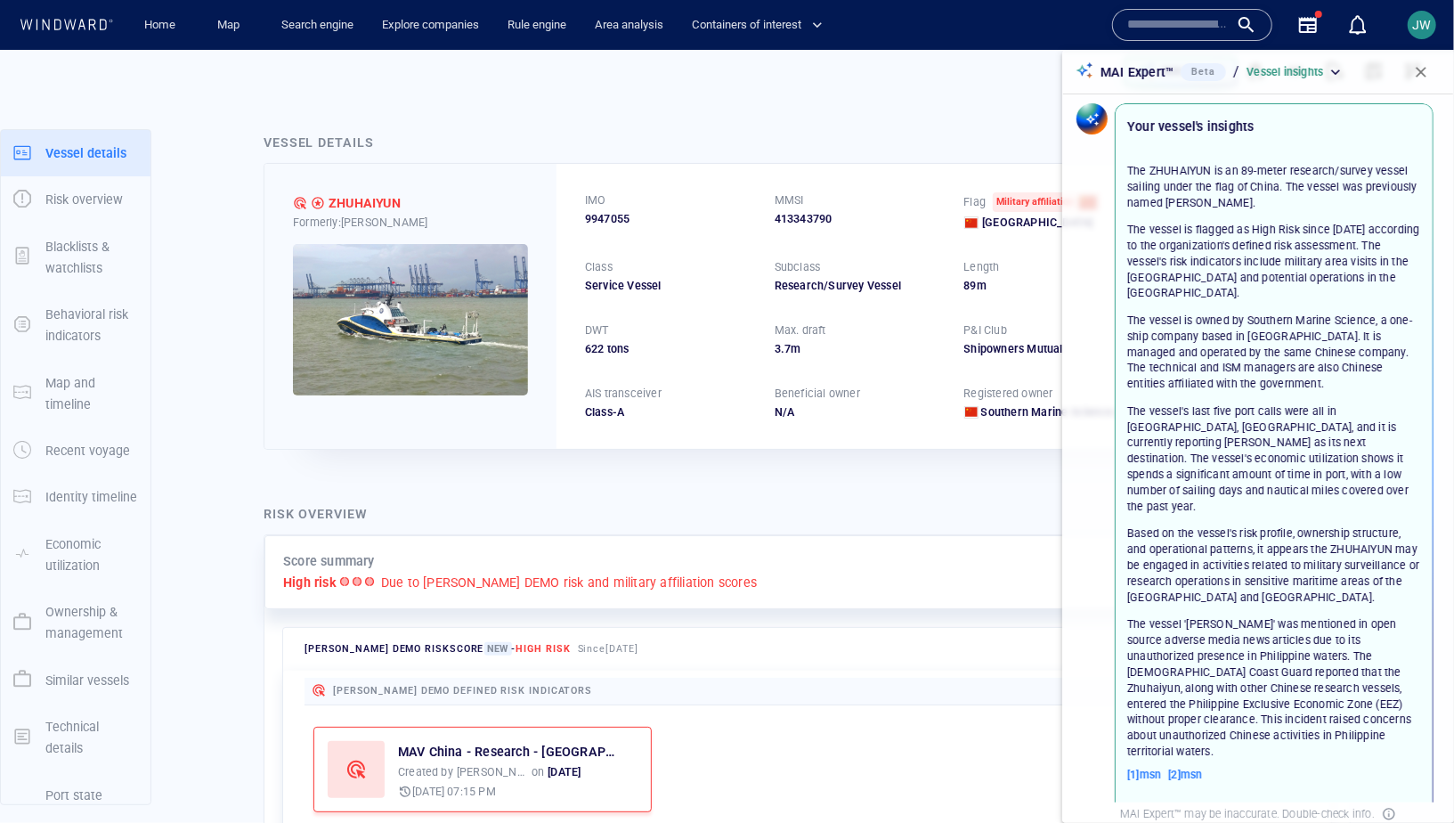
scroll to position [50, 0]
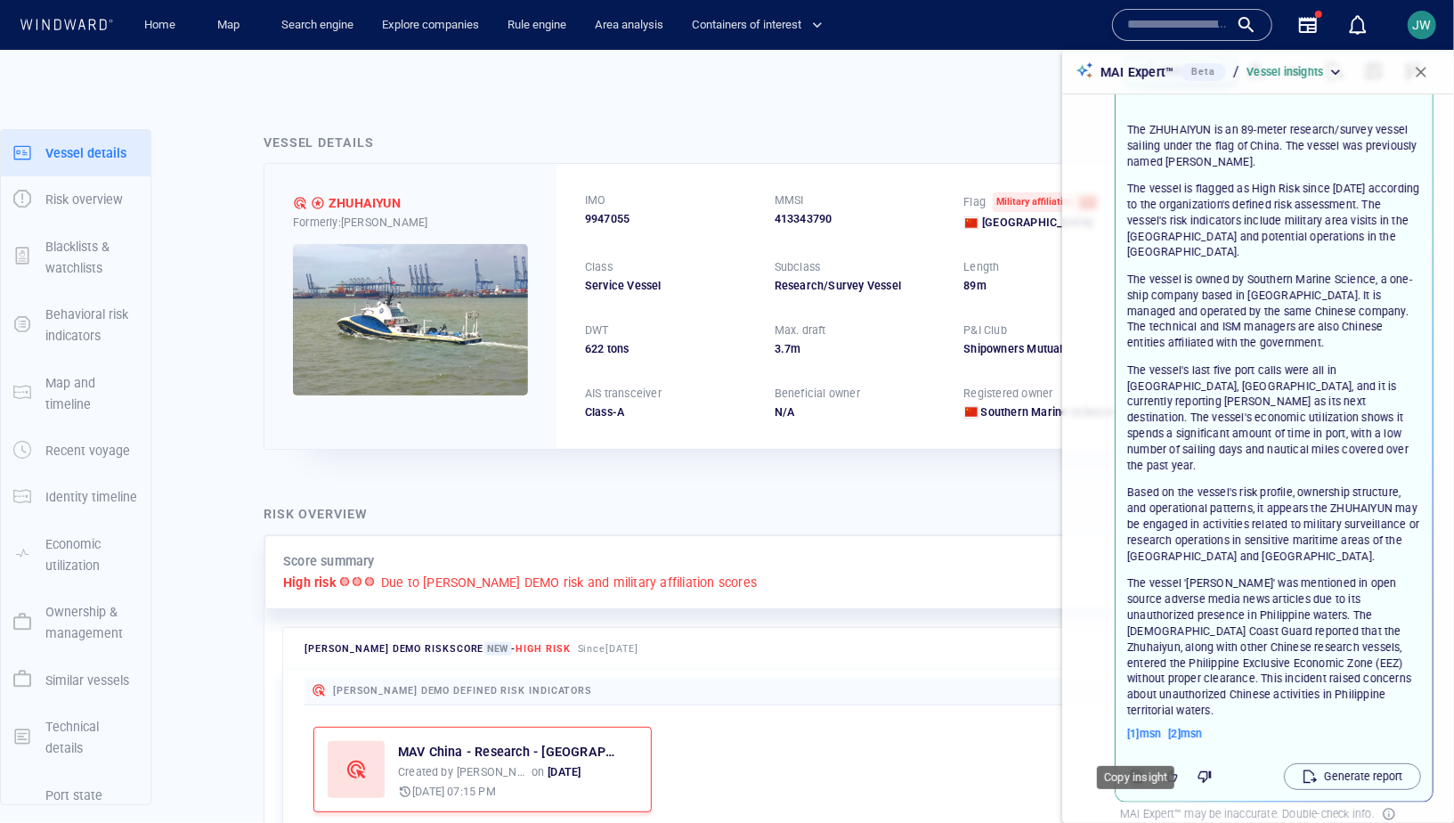
click at [1141, 769] on icon "button" at bounding box center [1137, 776] width 14 height 14
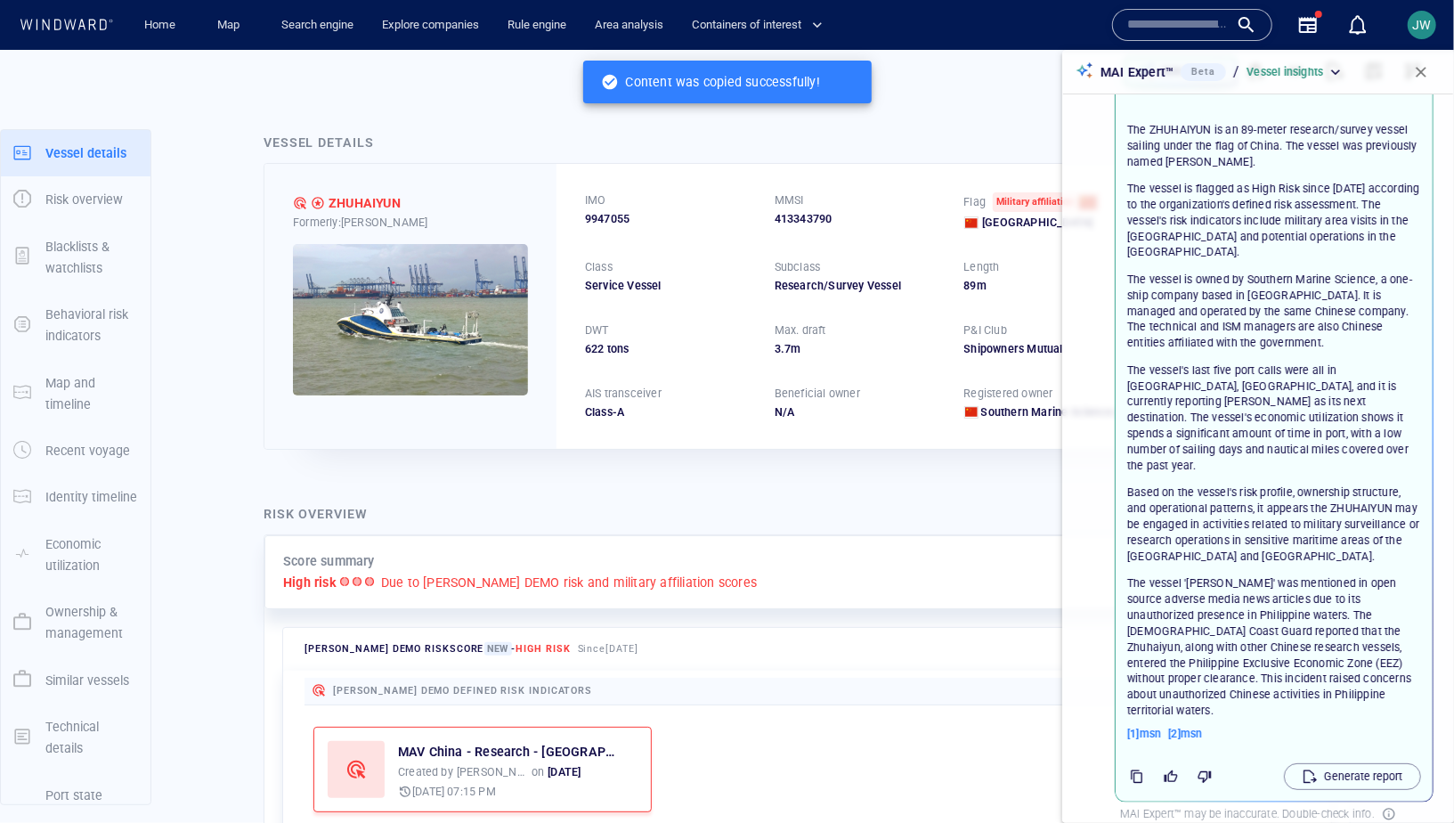
scroll to position [0, 0]
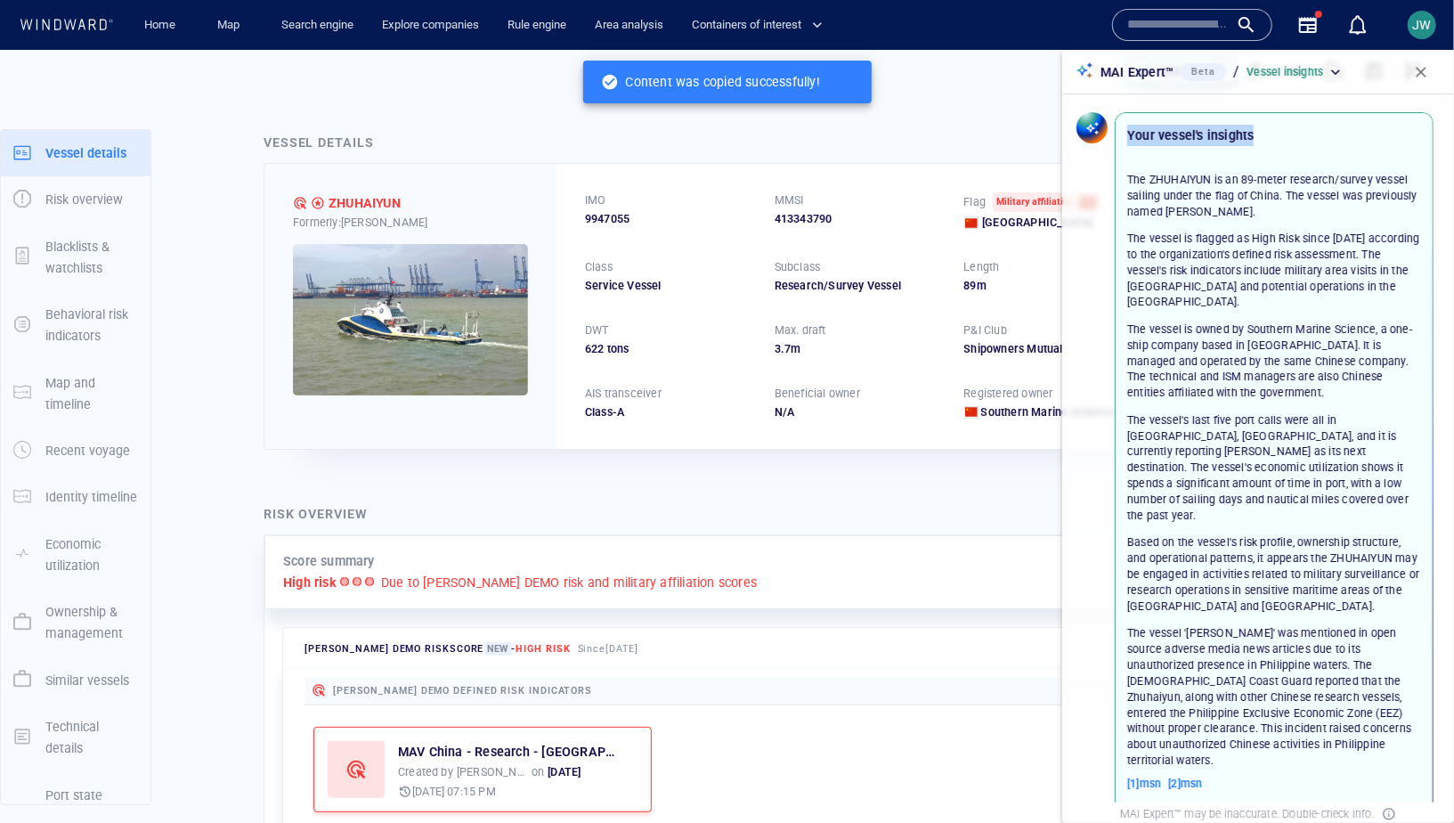
drag, startPoint x: 1267, startPoint y: 134, endPoint x: 1128, endPoint y: 140, distance: 139.0
click at [1127, 141] on div "Your vessel's insights" at bounding box center [1274, 135] width 301 height 28
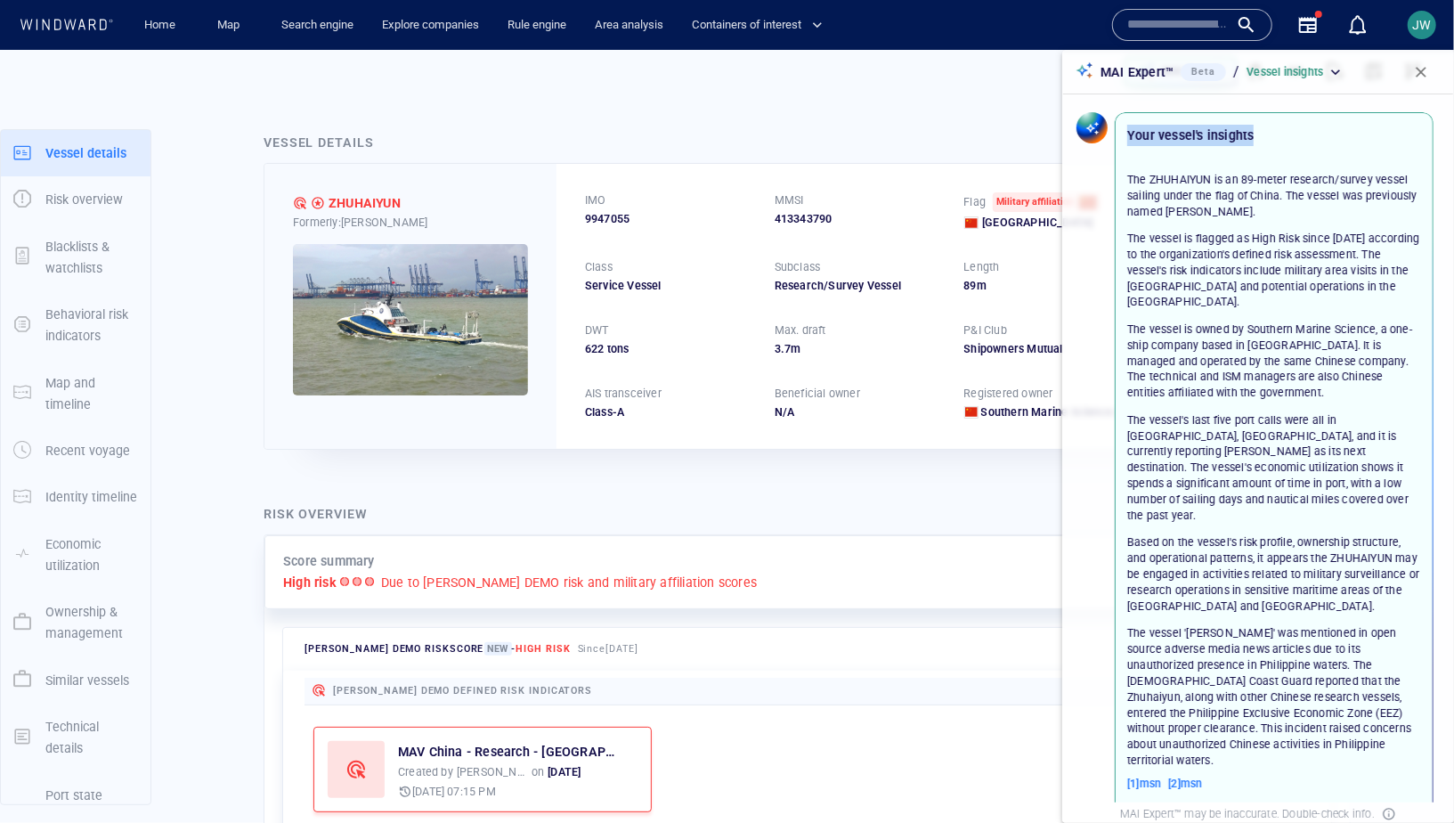
copy p "Your vessel's insights"
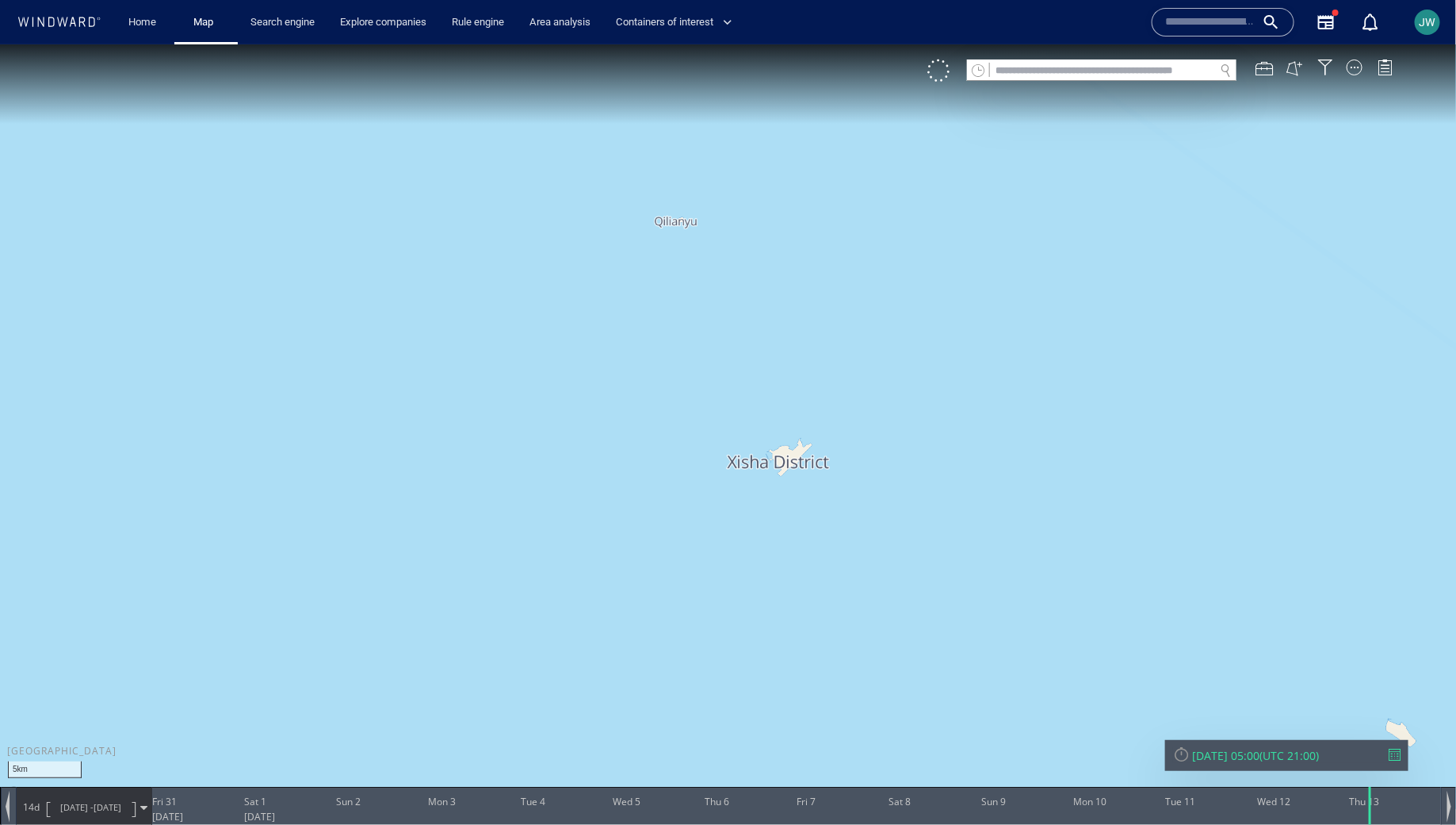
click at [900, 378] on canvas "Map" at bounding box center [728, 426] width 1457 height 764
